Goal: Task Accomplishment & Management: Use online tool/utility

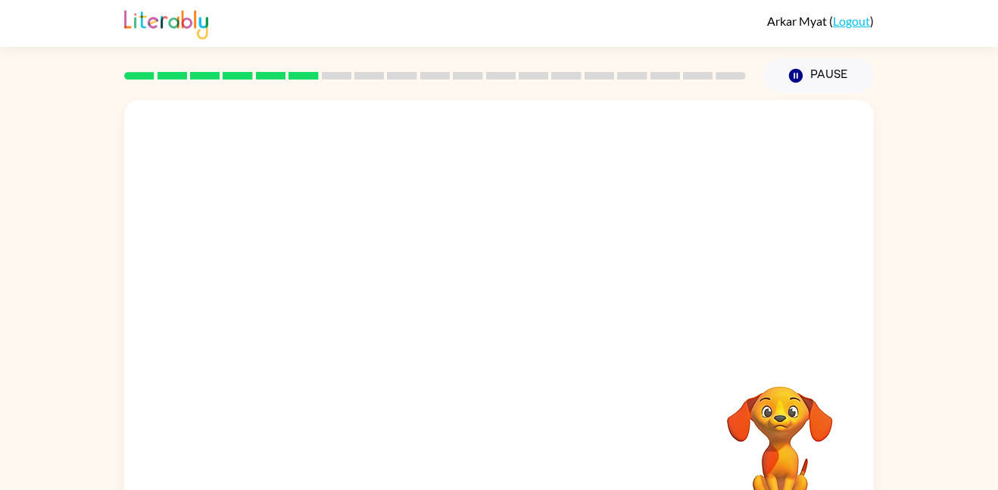
click at [43, 276] on div "Your browser must support playing .mp4 files to use Literably. Please try using…" at bounding box center [499, 312] width 998 height 439
click at [429, 178] on div at bounding box center [498, 227] width 749 height 254
click at [801, 71] on icon "button" at bounding box center [796, 76] width 14 height 14
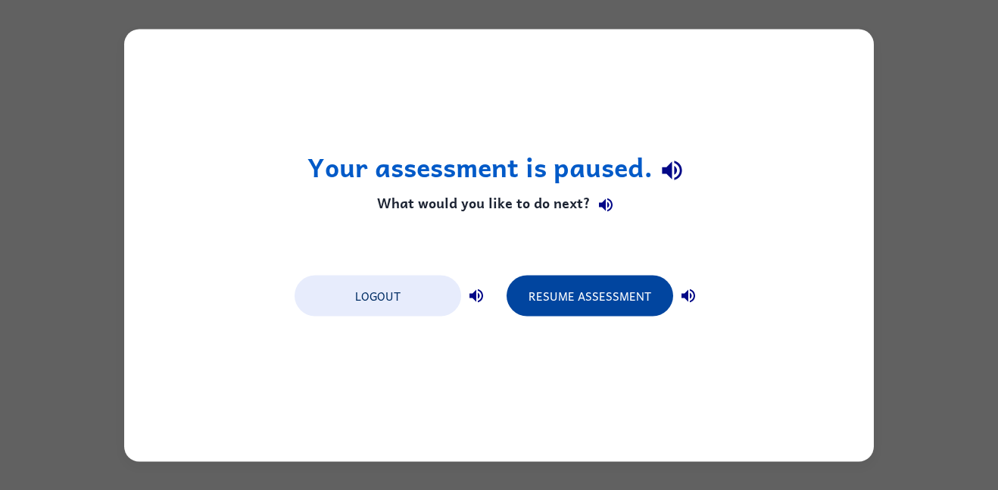
click at [584, 292] on button "Resume Assessment" at bounding box center [589, 295] width 167 height 41
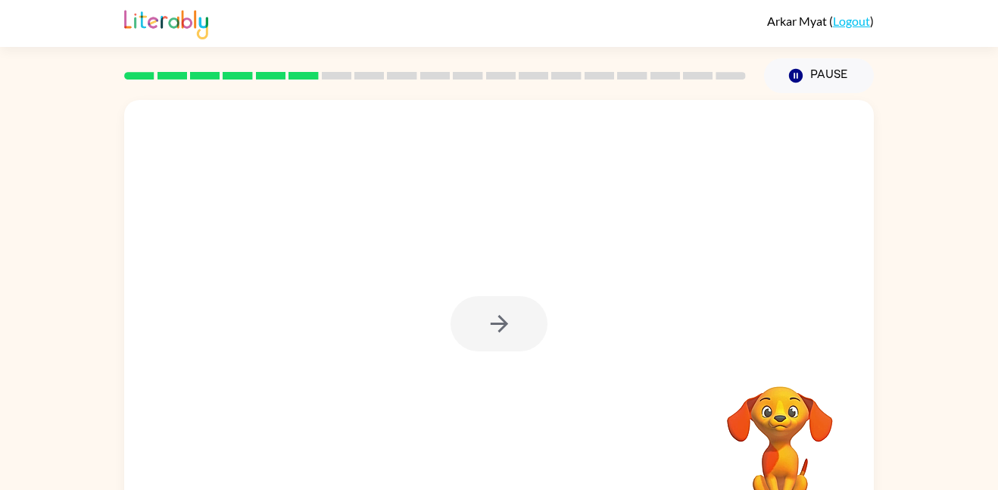
click at [509, 335] on div at bounding box center [498, 323] width 97 height 55
click at [509, 335] on icon "button" at bounding box center [499, 323] width 26 height 26
click at [509, 335] on div at bounding box center [498, 227] width 749 height 254
click at [406, 364] on div "Your browser must support playing .mp4 files to use Literably. Please try using…" at bounding box center [498, 316] width 749 height 432
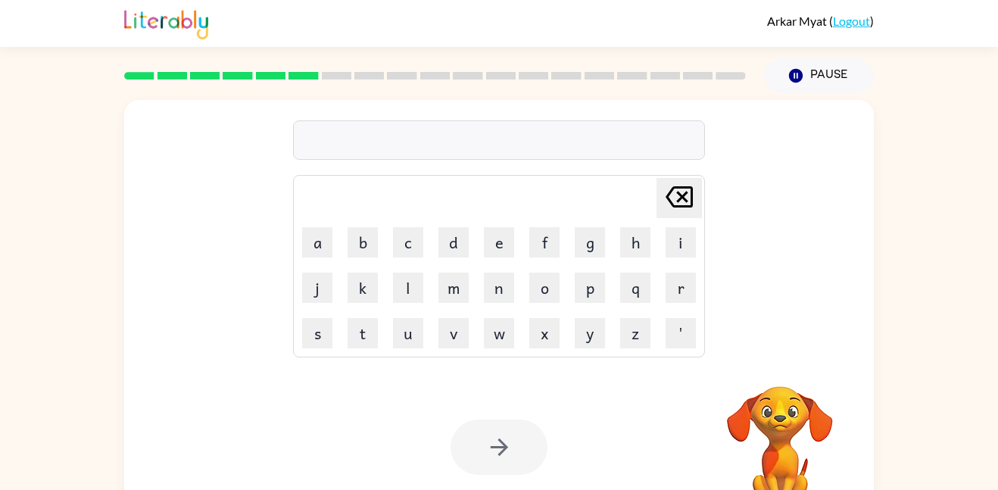
click at [414, 313] on td "u" at bounding box center [408, 333] width 44 height 44
click at [412, 309] on td "l" at bounding box center [408, 288] width 44 height 44
click at [403, 293] on button "l" at bounding box center [408, 288] width 30 height 30
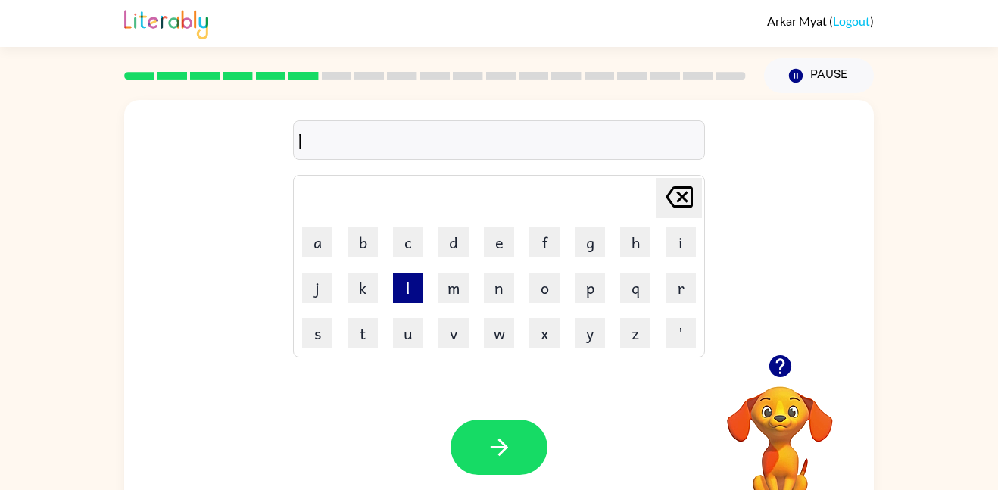
click at [406, 298] on button "l" at bounding box center [408, 288] width 30 height 30
type button "l"
click at [418, 241] on button "c" at bounding box center [408, 242] width 30 height 30
click at [628, 256] on button "h" at bounding box center [635, 242] width 30 height 30
click at [494, 242] on button "e" at bounding box center [499, 242] width 30 height 30
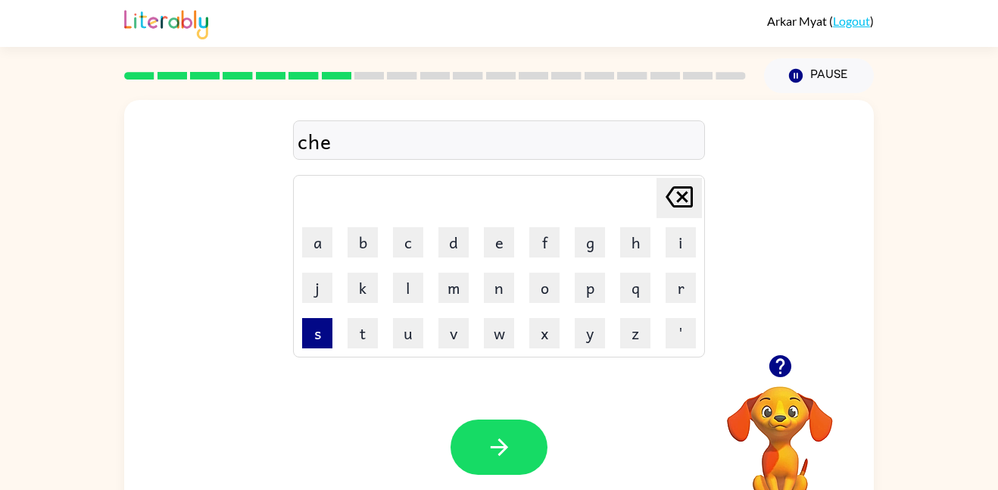
click at [306, 344] on button "s" at bounding box center [317, 333] width 30 height 30
click at [357, 341] on button "t" at bounding box center [362, 333] width 30 height 30
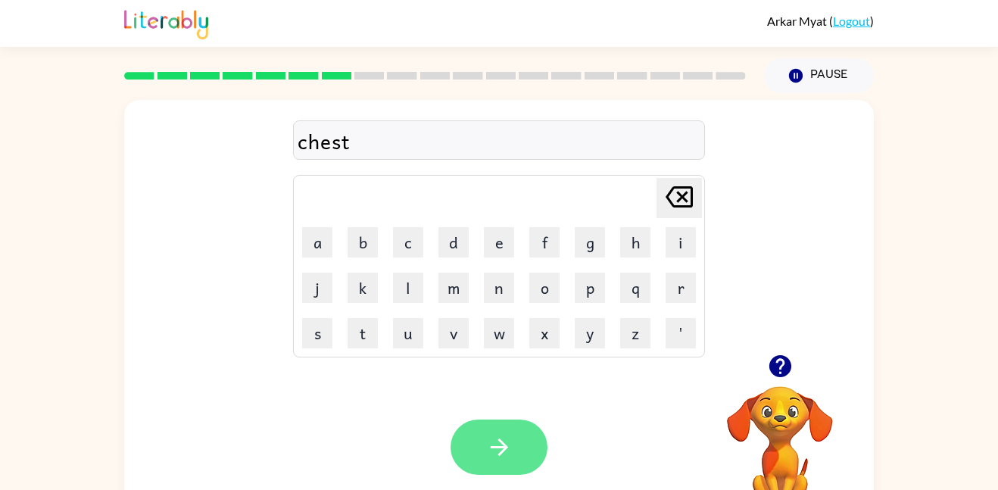
click at [512, 434] on button "button" at bounding box center [498, 446] width 97 height 55
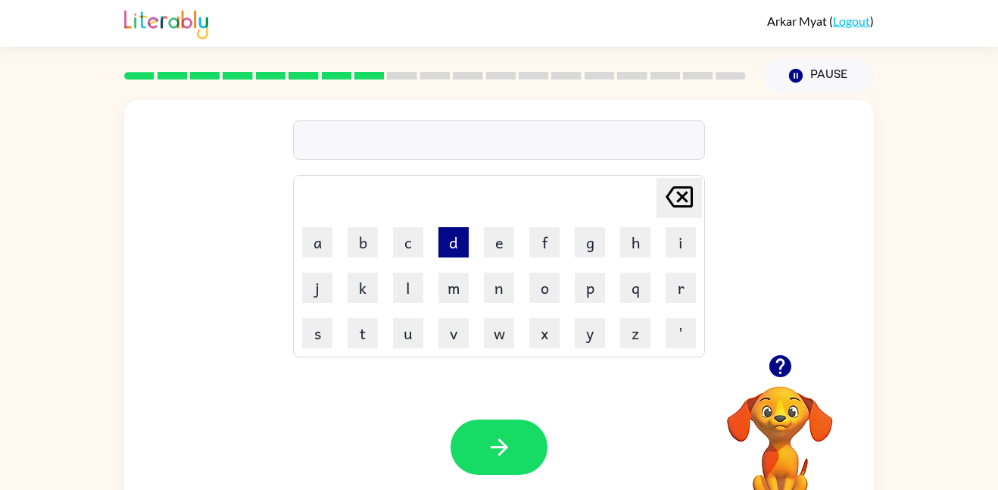
click at [441, 248] on button "d" at bounding box center [453, 242] width 30 height 30
click at [687, 239] on button "i" at bounding box center [680, 242] width 30 height 30
click at [322, 332] on button "s" at bounding box center [317, 333] width 30 height 30
click at [625, 249] on button "h" at bounding box center [635, 242] width 30 height 30
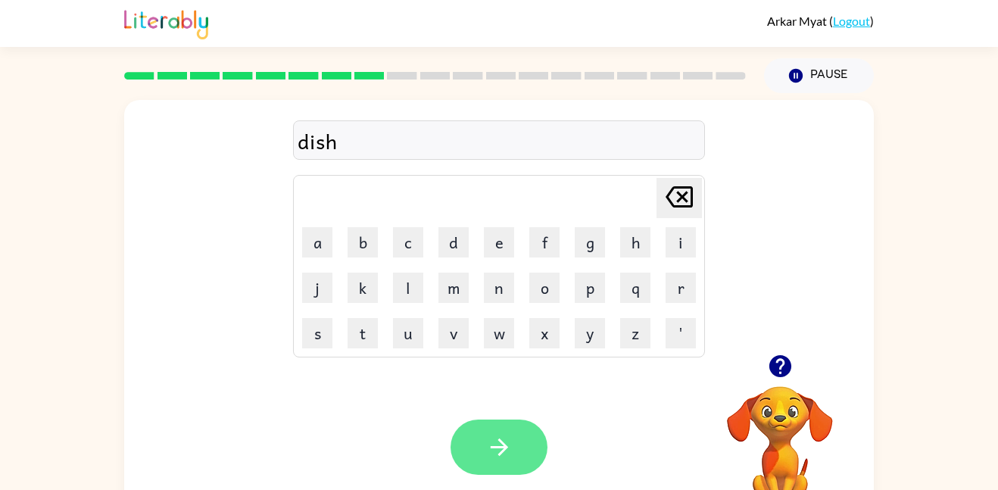
click at [475, 460] on button "button" at bounding box center [498, 446] width 97 height 55
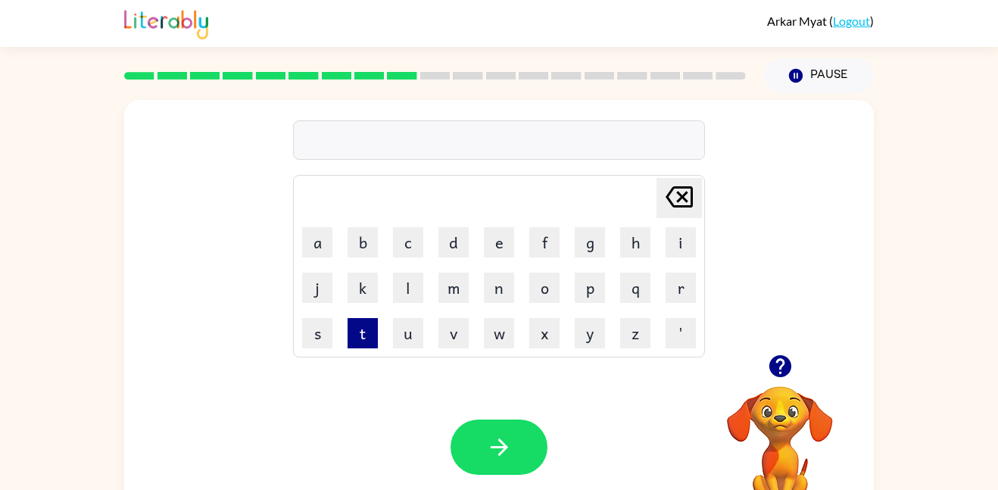
click at [369, 326] on button "t" at bounding box center [362, 333] width 30 height 30
click at [631, 257] on button "h" at bounding box center [635, 242] width 30 height 30
click at [319, 260] on td "a" at bounding box center [317, 242] width 44 height 44
click at [317, 251] on button "a" at bounding box center [317, 242] width 30 height 30
click at [363, 333] on button "t" at bounding box center [362, 333] width 30 height 30
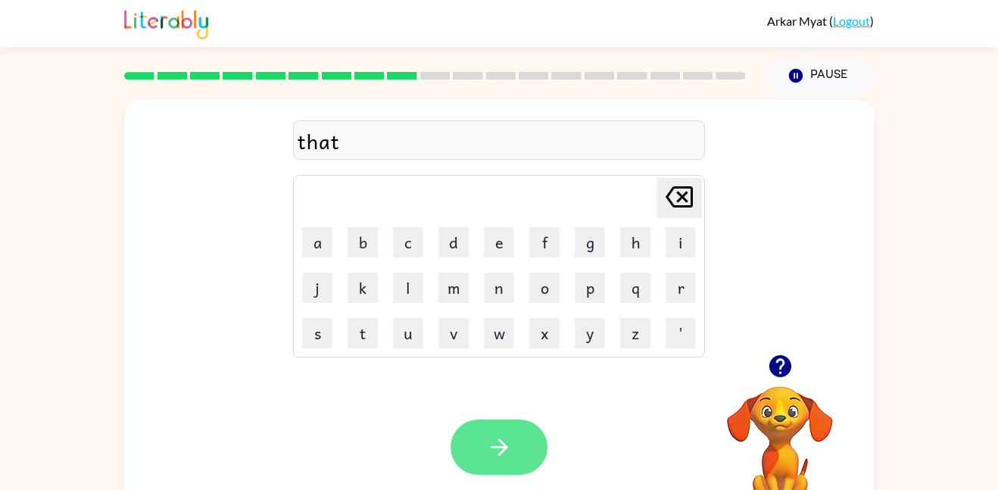
click at [546, 449] on button "button" at bounding box center [498, 446] width 97 height 55
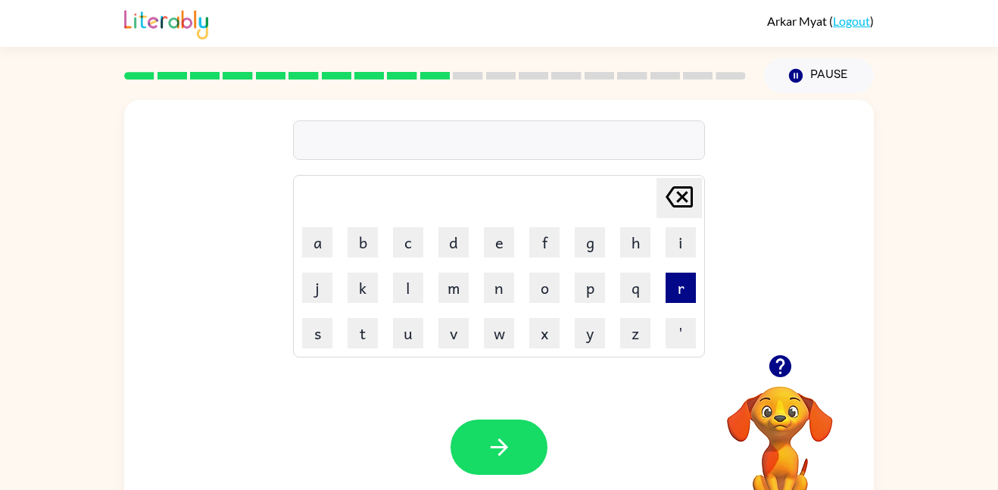
click at [683, 289] on button "r" at bounding box center [680, 288] width 30 height 30
click at [319, 242] on button "a" at bounding box center [317, 242] width 30 height 30
click at [497, 301] on button "n" at bounding box center [499, 288] width 30 height 30
click at [573, 244] on td "g" at bounding box center [590, 242] width 44 height 44
click at [591, 241] on button "g" at bounding box center [590, 242] width 30 height 30
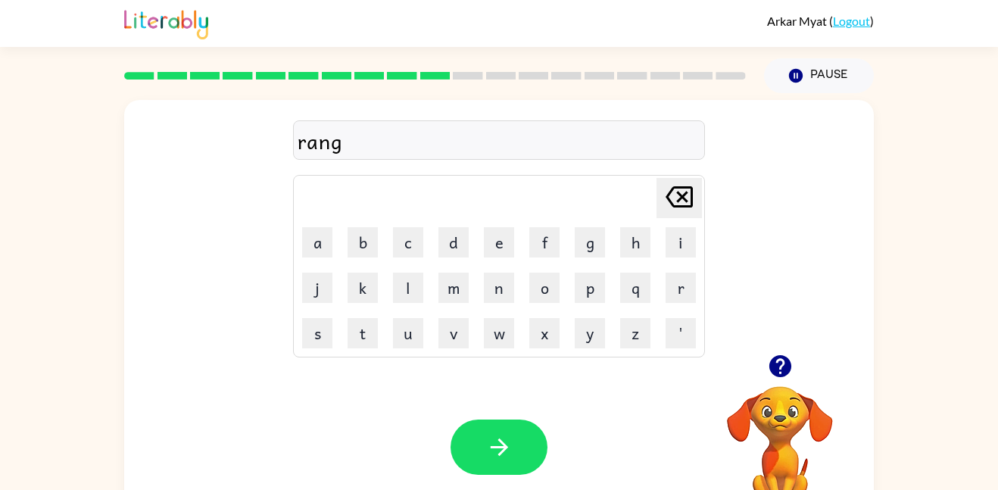
click at [480, 481] on div "Your browser must support playing .mp4 files to use Literably. Please try using…" at bounding box center [498, 447] width 749 height 170
click at [481, 466] on button "button" at bounding box center [498, 446] width 97 height 55
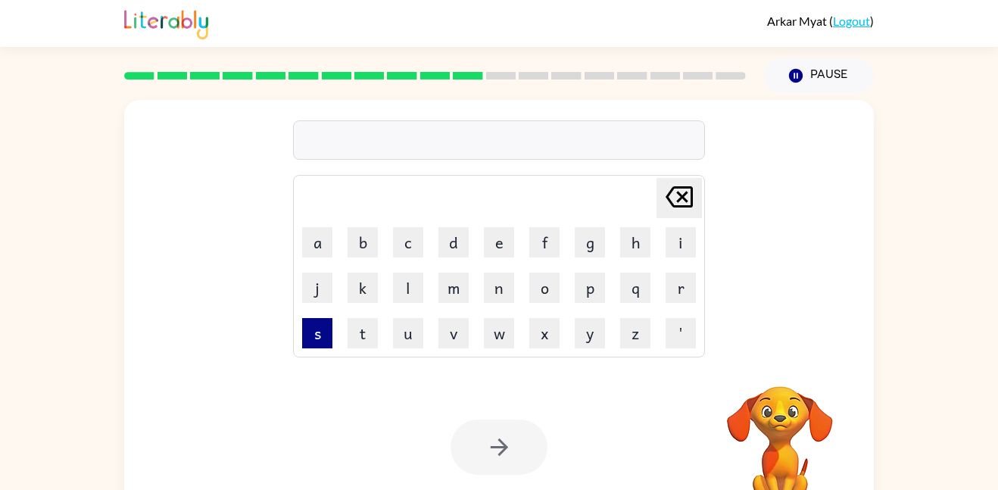
click at [322, 329] on button "s" at bounding box center [317, 333] width 30 height 30
type button "s"
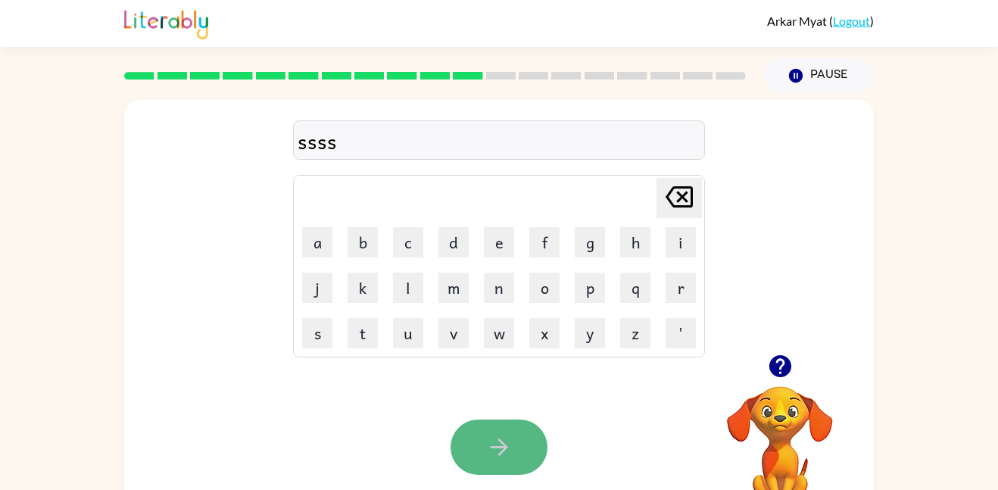
click at [508, 466] on button "button" at bounding box center [498, 446] width 97 height 55
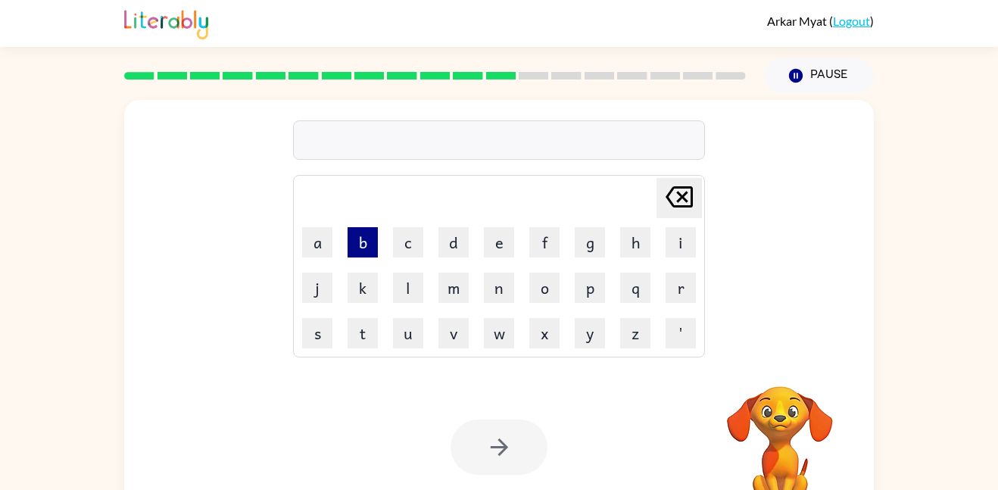
click at [367, 241] on button "b" at bounding box center [362, 242] width 30 height 30
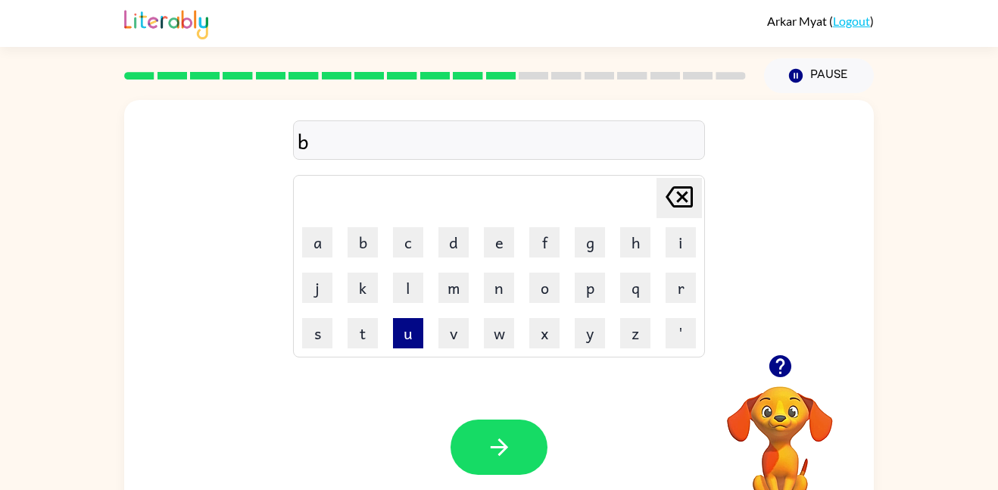
click at [400, 339] on button "u" at bounding box center [408, 333] width 30 height 30
click at [631, 343] on button "z" at bounding box center [635, 333] width 30 height 30
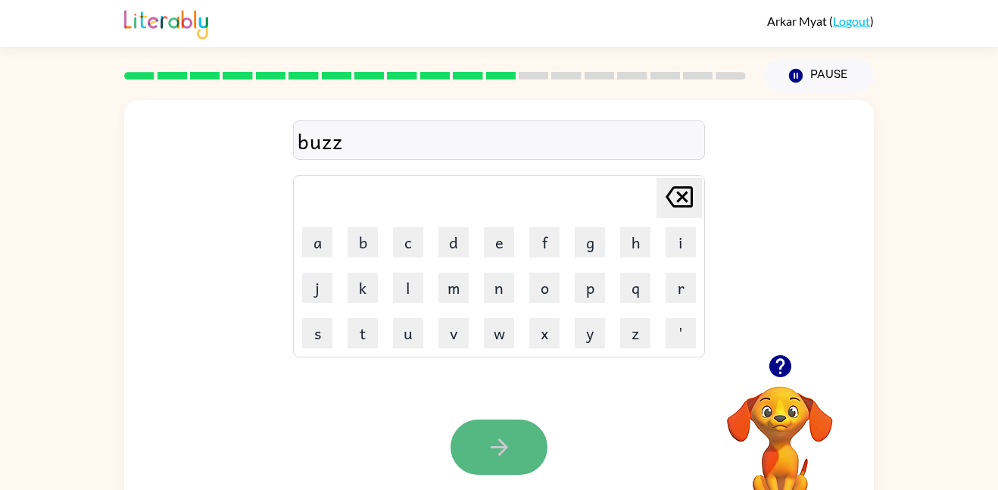
click at [515, 430] on button "button" at bounding box center [498, 446] width 97 height 55
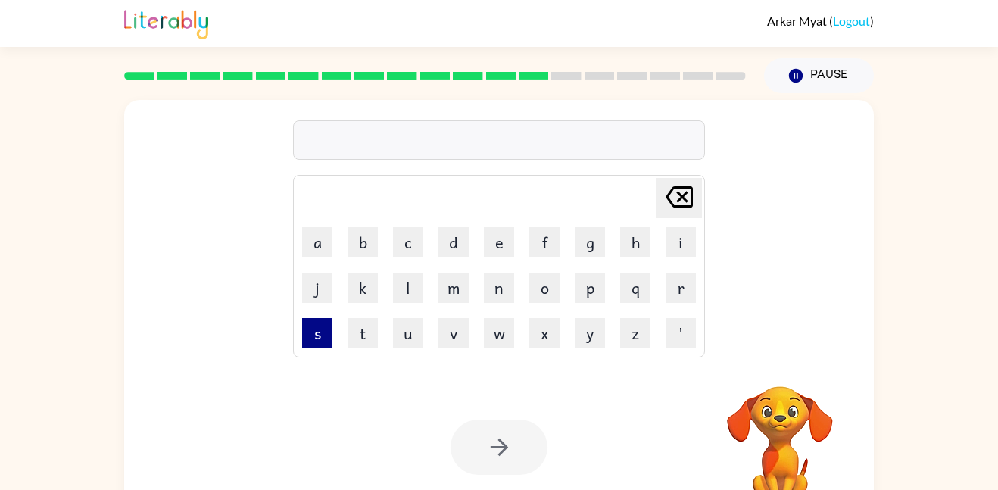
click at [316, 319] on button "s" at bounding box center [317, 333] width 30 height 30
click at [502, 439] on div at bounding box center [498, 446] width 97 height 55
click at [502, 443] on div at bounding box center [498, 446] width 97 height 55
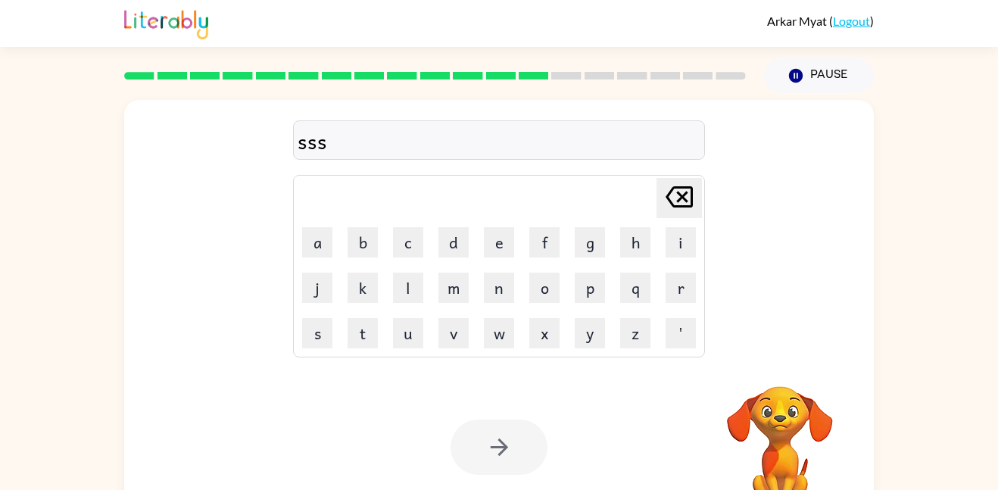
click at [502, 443] on div at bounding box center [498, 446] width 97 height 55
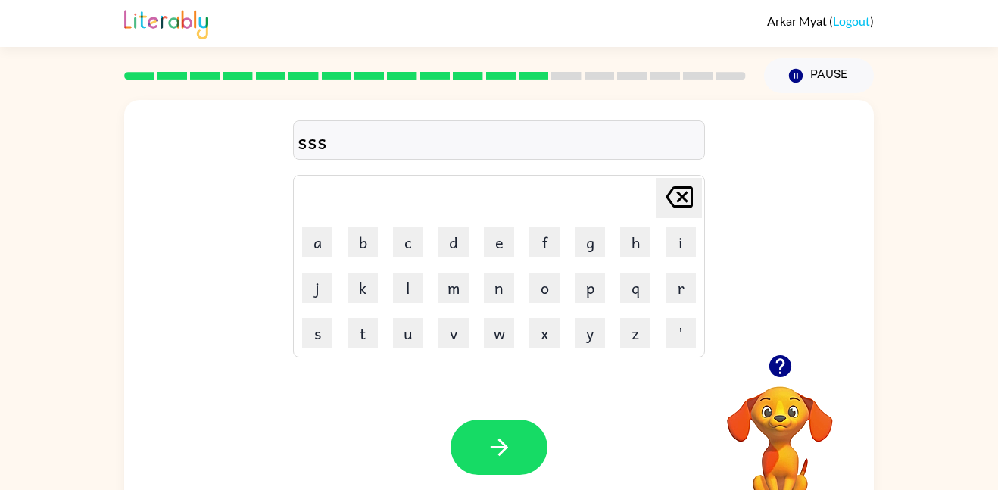
click at [502, 443] on icon "button" at bounding box center [498, 446] width 17 height 17
click at [502, 443] on div at bounding box center [498, 446] width 97 height 55
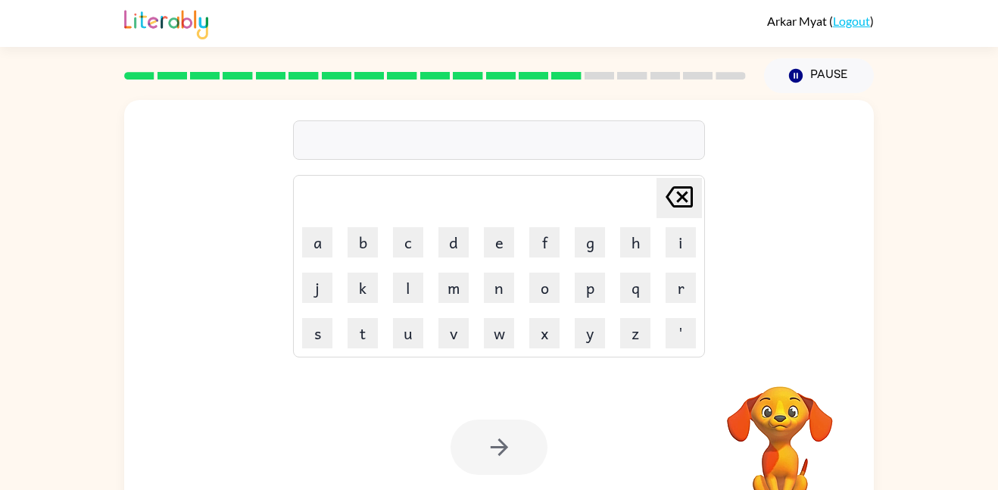
click at [472, 302] on td "m" at bounding box center [454, 288] width 44 height 44
click at [457, 279] on button "m" at bounding box center [453, 288] width 30 height 30
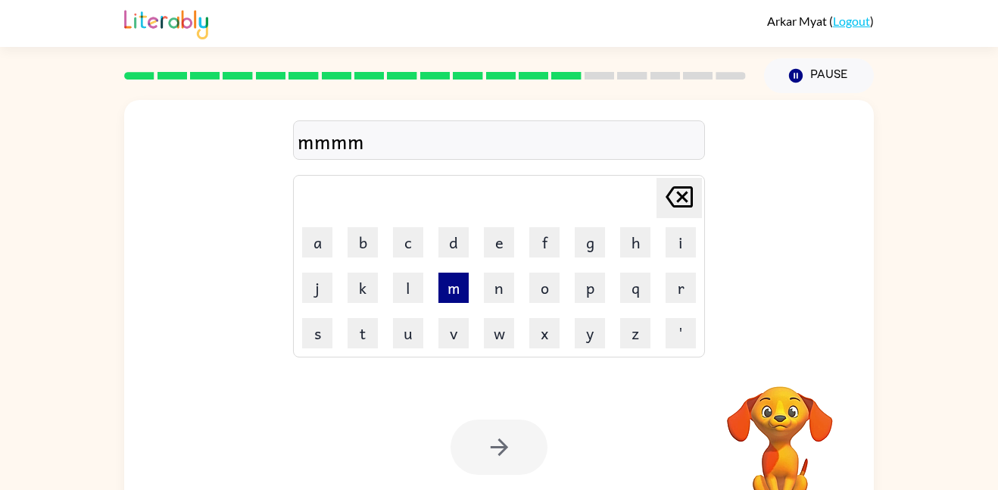
click at [457, 279] on button "m" at bounding box center [453, 288] width 30 height 30
click at [491, 452] on div at bounding box center [498, 446] width 97 height 55
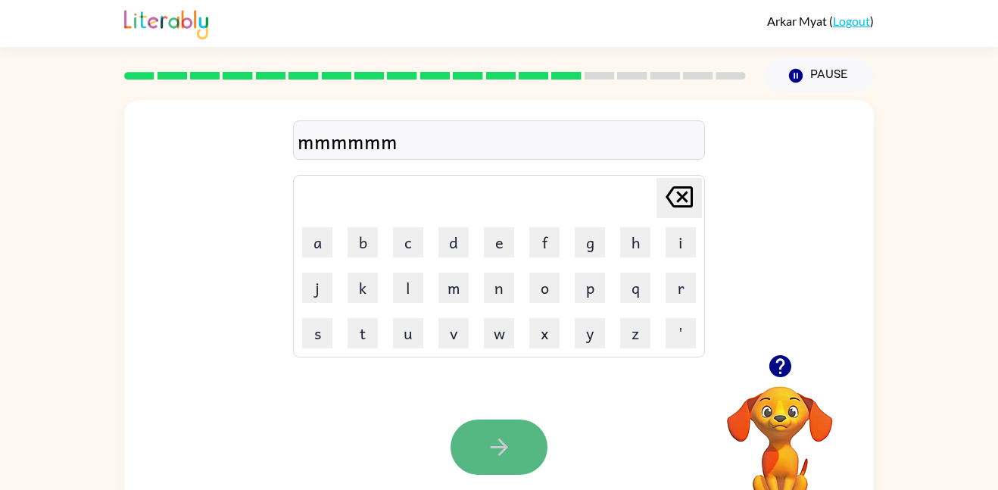
click at [491, 452] on icon "button" at bounding box center [499, 447] width 26 height 26
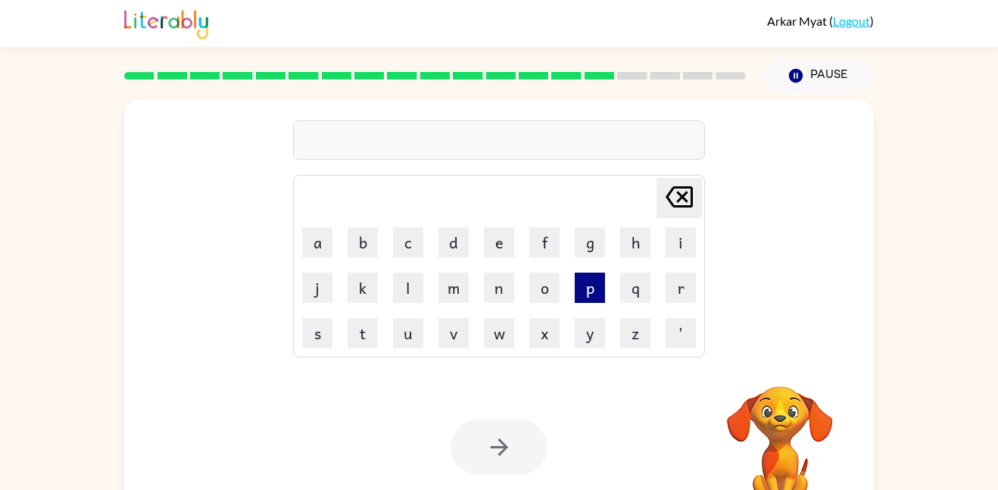
click at [587, 290] on button "p" at bounding box center [590, 288] width 30 height 30
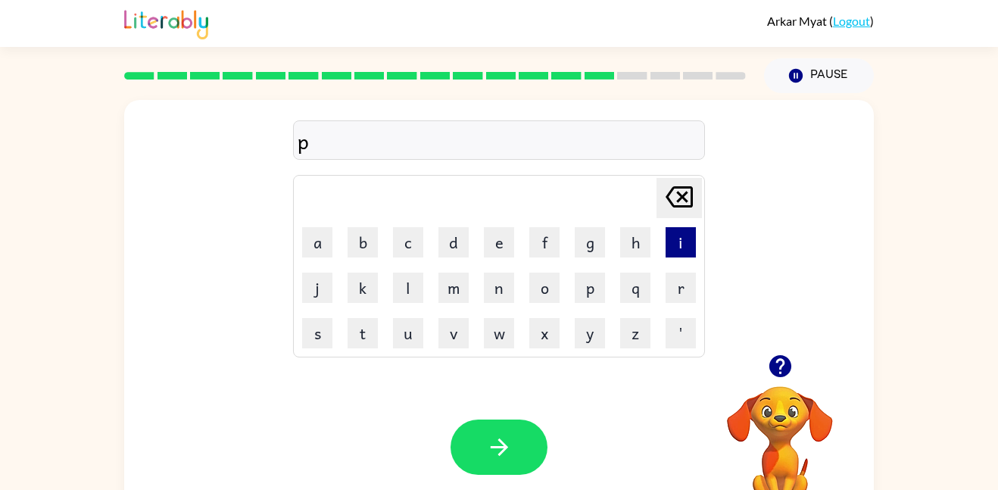
click at [674, 248] on button "i" at bounding box center [680, 242] width 30 height 30
click at [498, 298] on button "n" at bounding box center [499, 288] width 30 height 30
click at [356, 297] on button "k" at bounding box center [362, 288] width 30 height 30
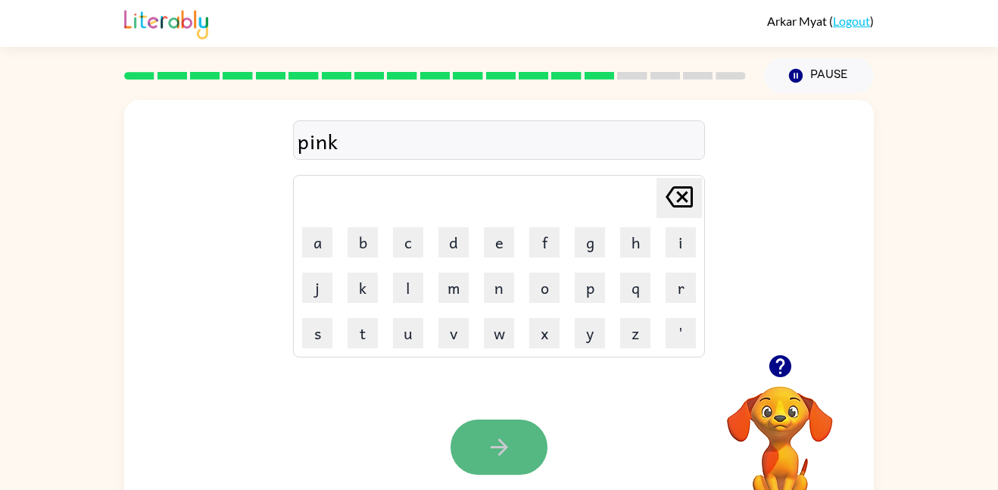
click at [505, 425] on button "button" at bounding box center [498, 446] width 97 height 55
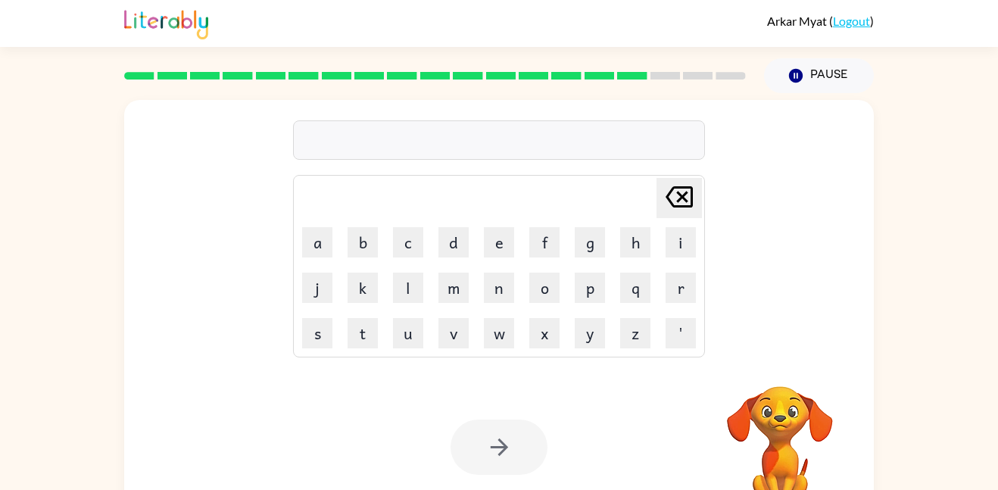
click at [434, 304] on td "m" at bounding box center [454, 288] width 44 height 44
click at [445, 292] on button "m" at bounding box center [453, 288] width 30 height 30
click at [491, 462] on div at bounding box center [498, 446] width 97 height 55
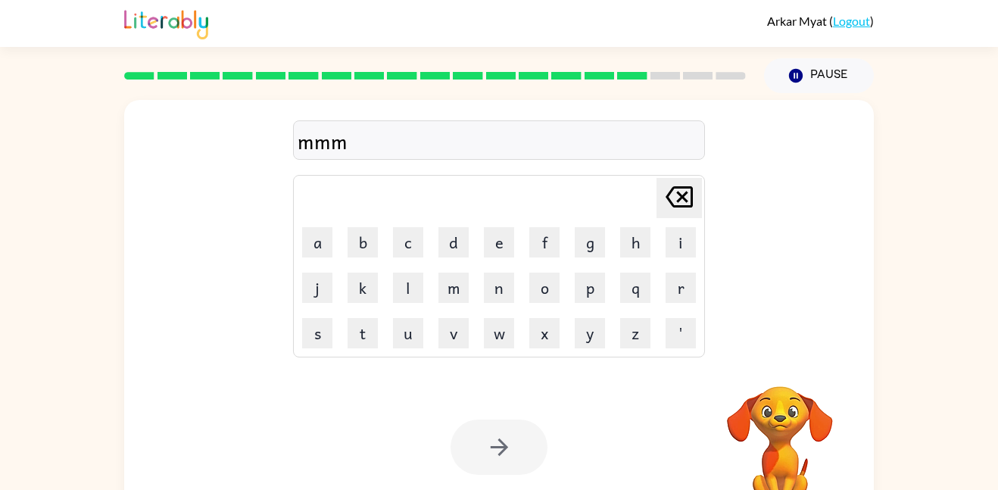
click at [492, 456] on div at bounding box center [498, 446] width 97 height 55
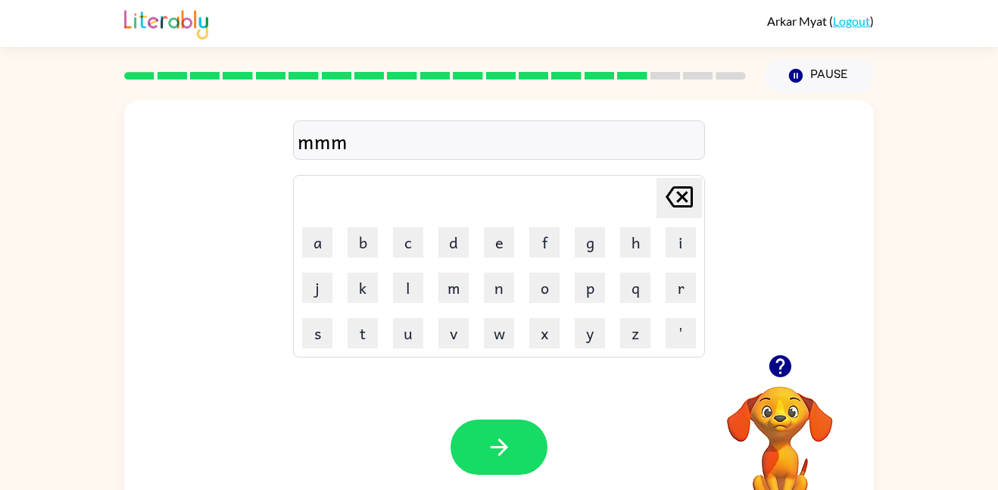
click at [492, 456] on icon "button" at bounding box center [499, 447] width 26 height 26
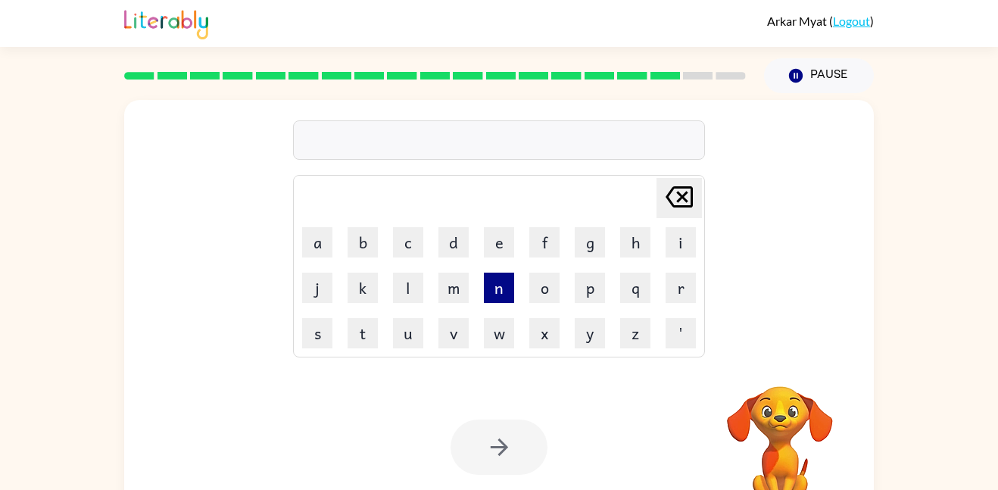
click at [486, 294] on button "n" at bounding box center [499, 288] width 30 height 30
click at [506, 441] on div at bounding box center [498, 446] width 97 height 55
click at [506, 441] on icon "button" at bounding box center [499, 447] width 26 height 26
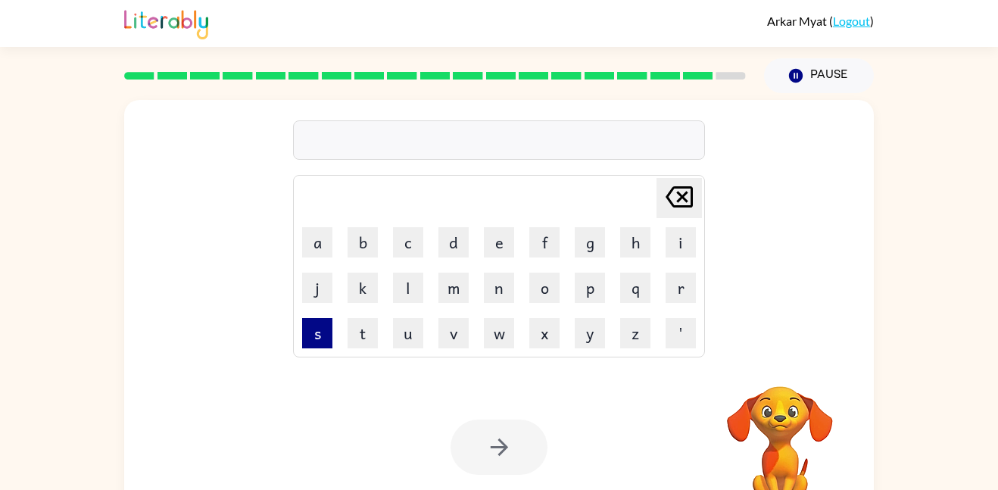
click at [319, 335] on button "s" at bounding box center [317, 333] width 30 height 30
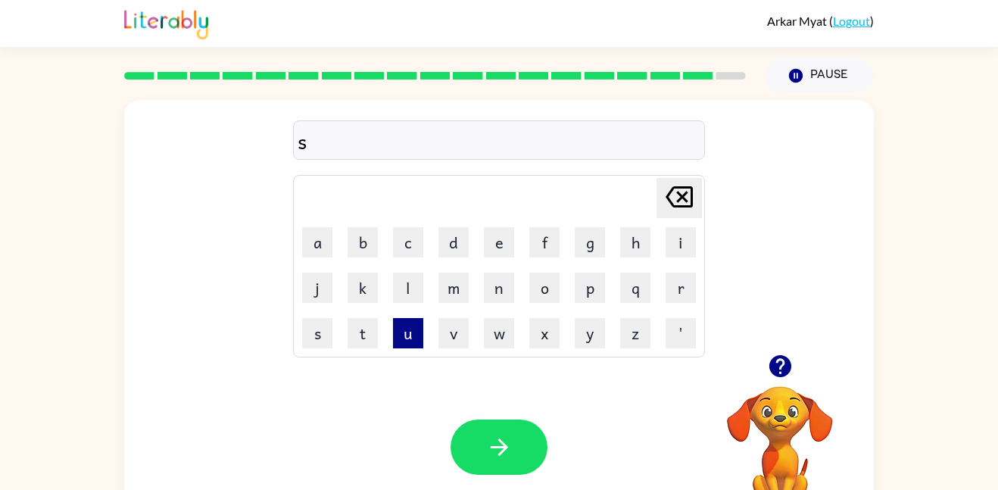
click at [416, 338] on button "u" at bounding box center [408, 333] width 30 height 30
click at [489, 294] on button "n" at bounding box center [499, 288] width 30 height 30
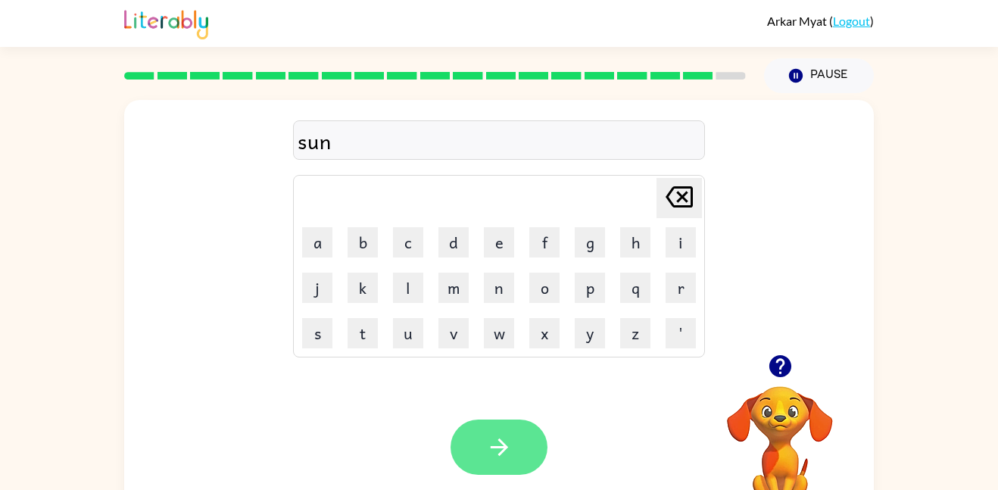
click at [514, 444] on button "button" at bounding box center [498, 446] width 97 height 55
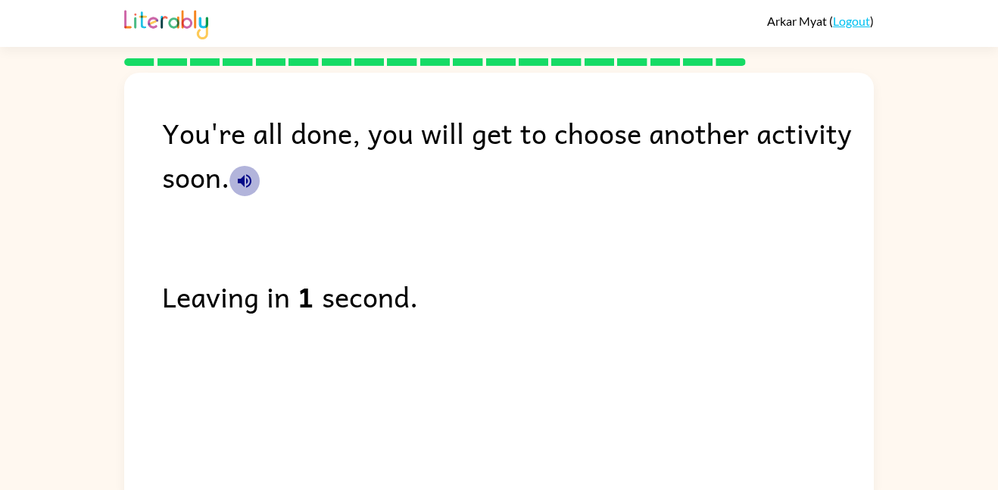
click at [242, 182] on icon "button" at bounding box center [245, 181] width 14 height 14
